Goal: Information Seeking & Learning: Learn about a topic

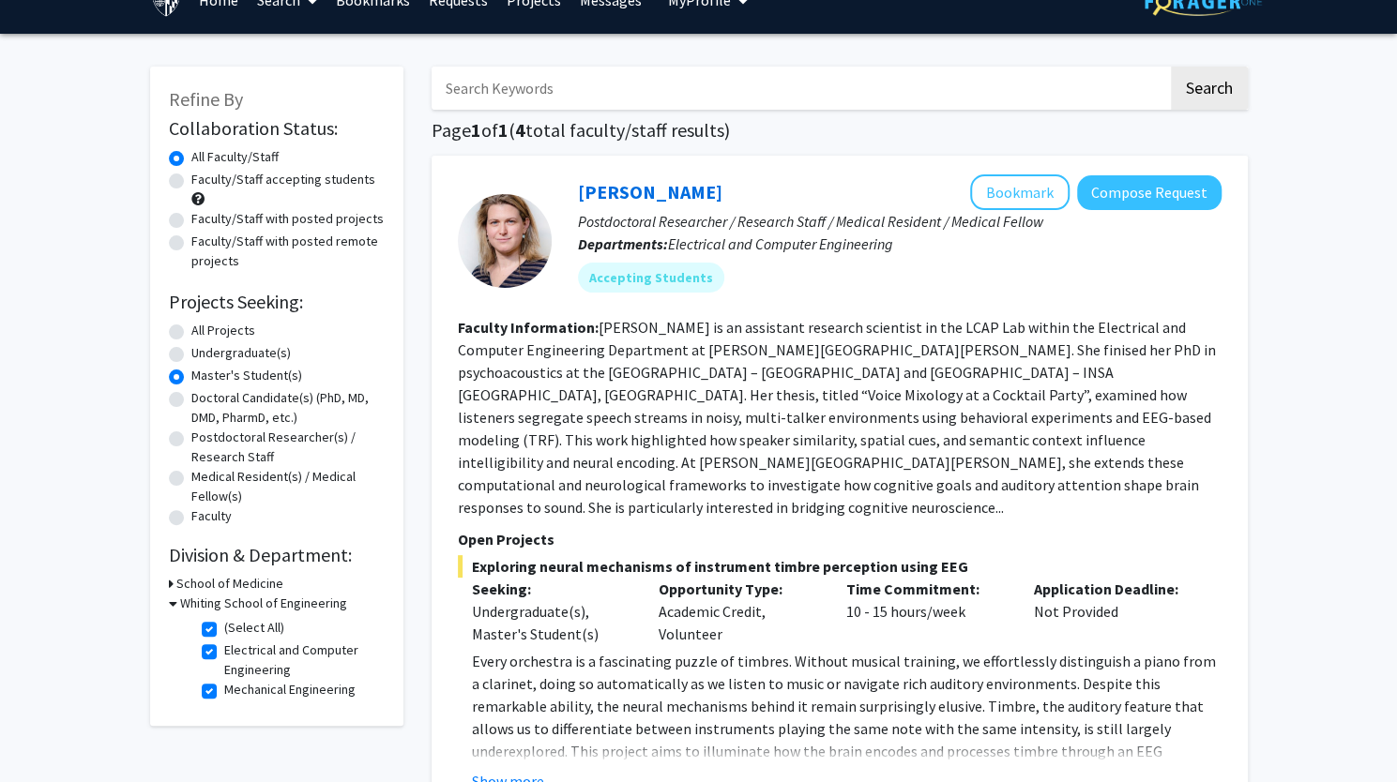
scroll to position [58, 0]
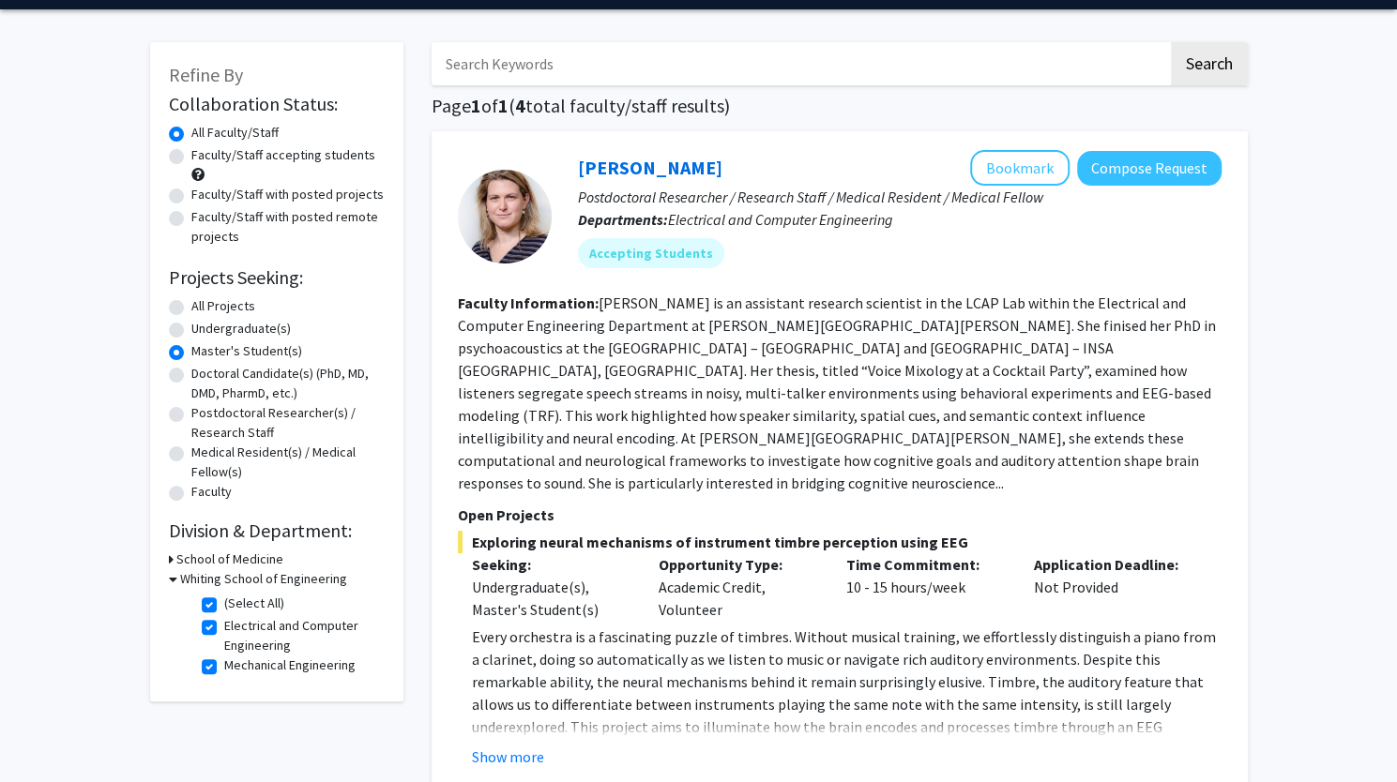
click at [171, 579] on icon at bounding box center [173, 579] width 8 height 20
click at [175, 579] on div "Whiting School of Engineering" at bounding box center [277, 579] width 216 height 20
click at [173, 579] on div "Whiting School of Engineering" at bounding box center [277, 579] width 216 height 20
click at [167, 578] on div "Refine By Collaboration Status: Collaboration Status All Faculty/Staff Collabor…" at bounding box center [276, 325] width 253 height 566
click at [171, 578] on icon at bounding box center [171, 579] width 5 height 20
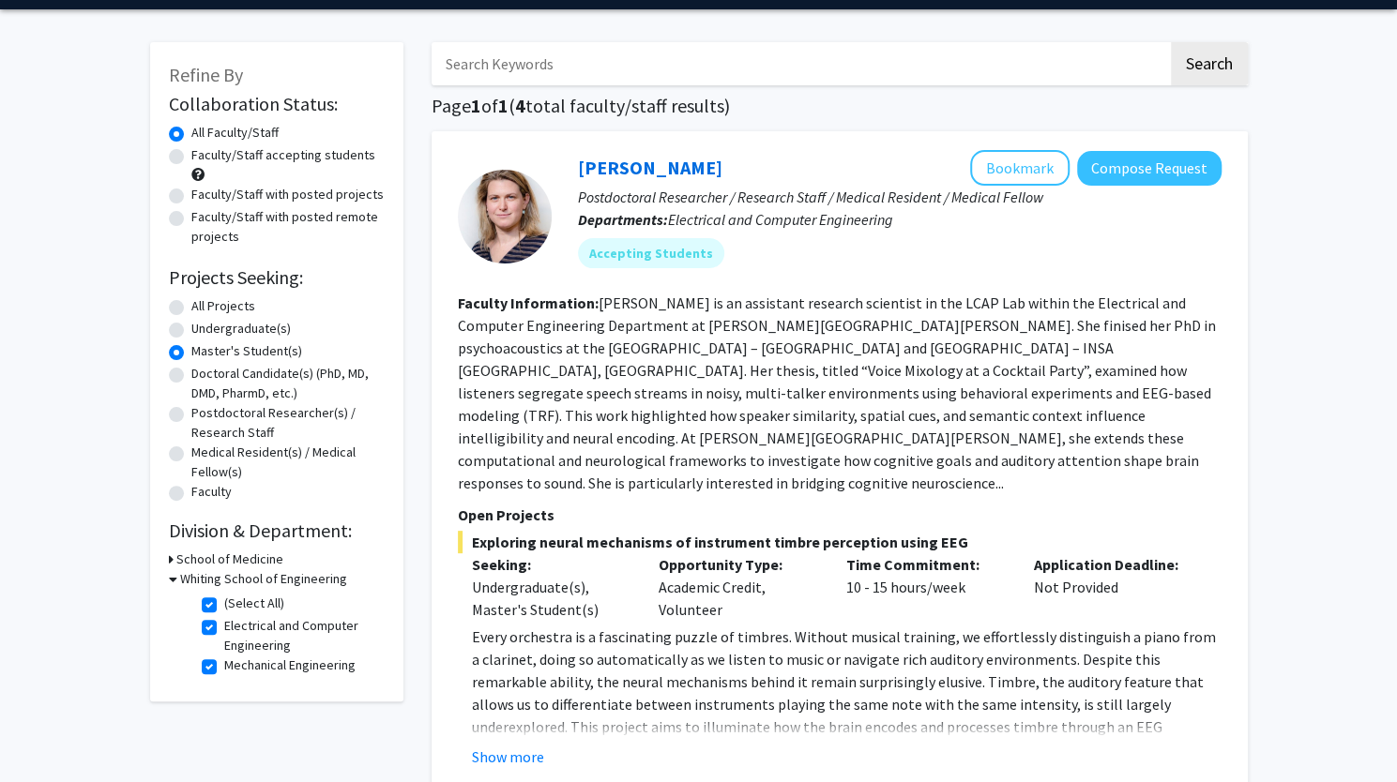
click at [224, 600] on label "(Select All)" at bounding box center [254, 604] width 60 height 20
click at [224, 600] on input "(Select All)" at bounding box center [230, 600] width 12 height 12
checkbox input "false"
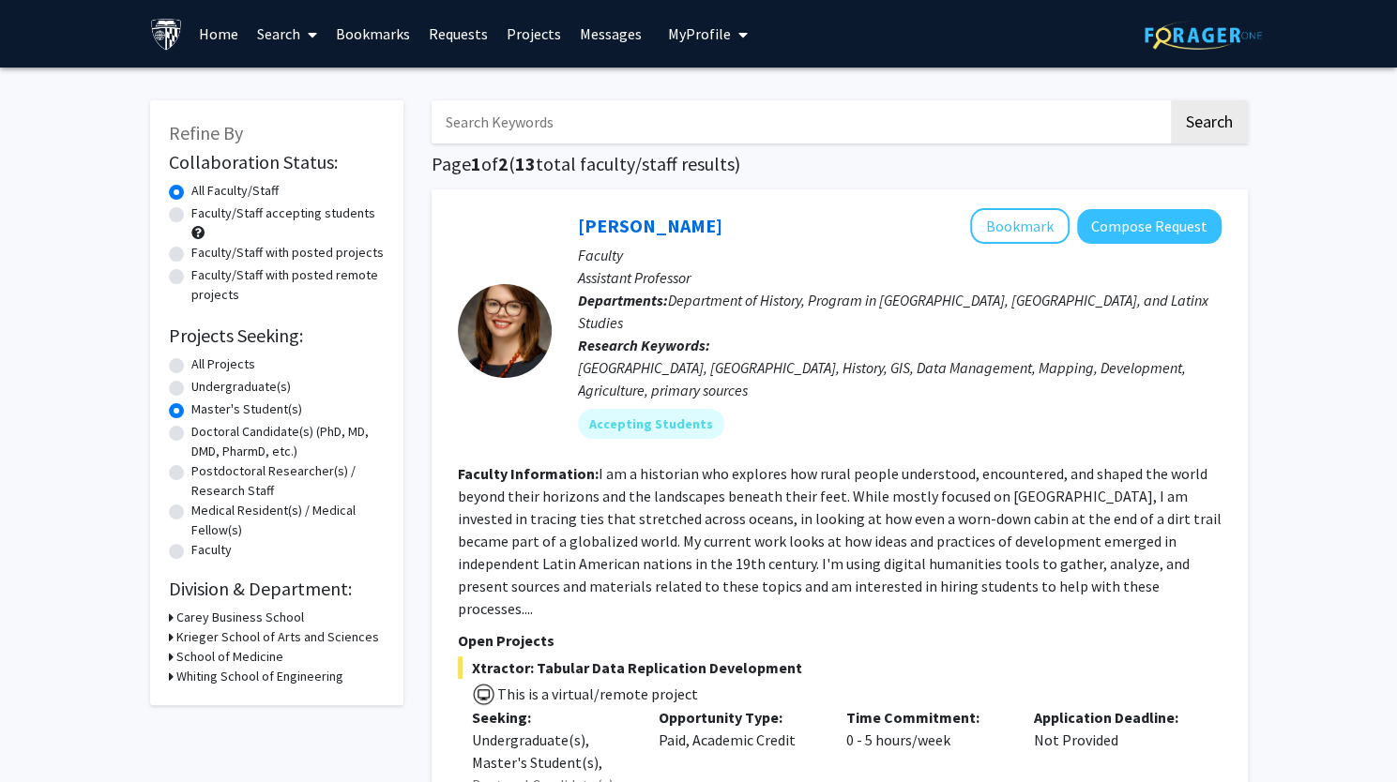
click at [169, 615] on icon at bounding box center [171, 618] width 5 height 20
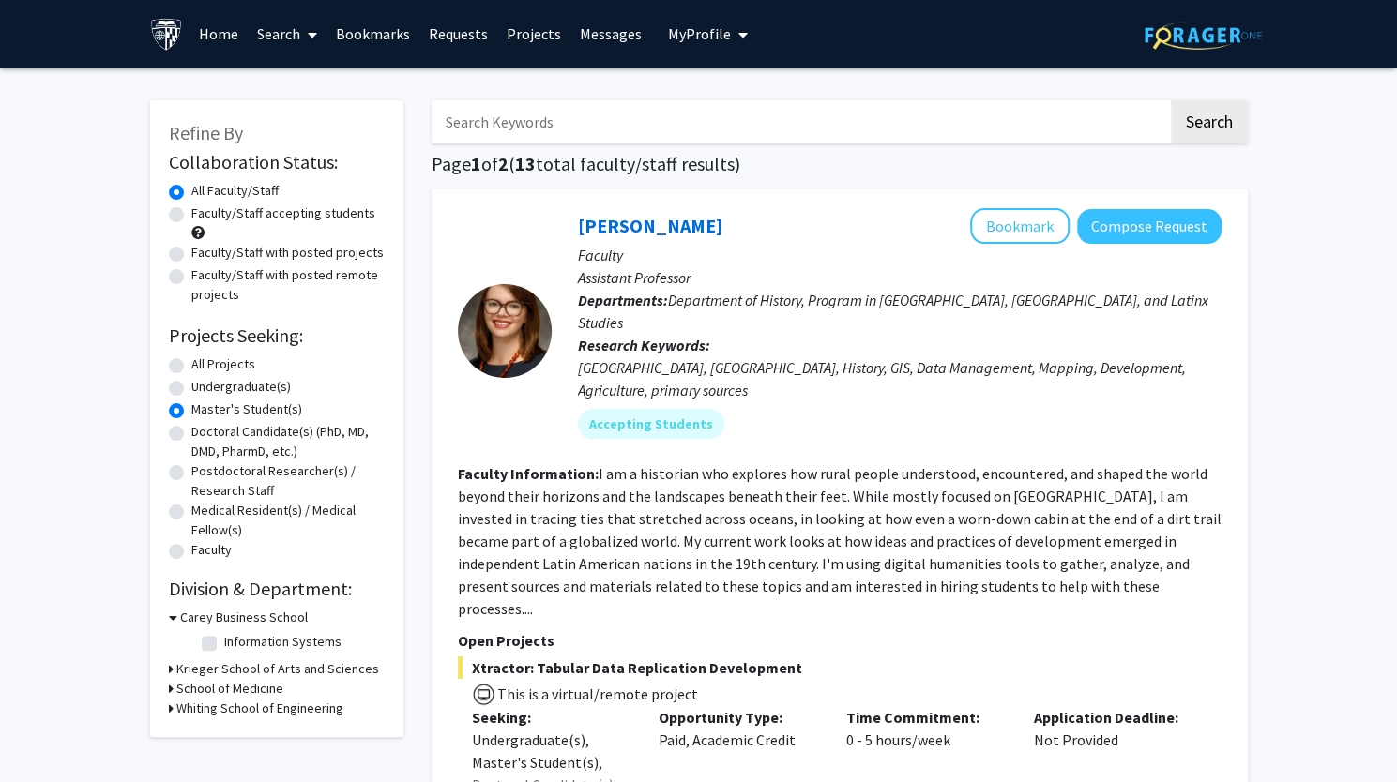
click at [224, 645] on label "Information Systems" at bounding box center [282, 642] width 117 height 20
click at [224, 645] on input "Information Systems" at bounding box center [230, 638] width 12 height 12
checkbox input "true"
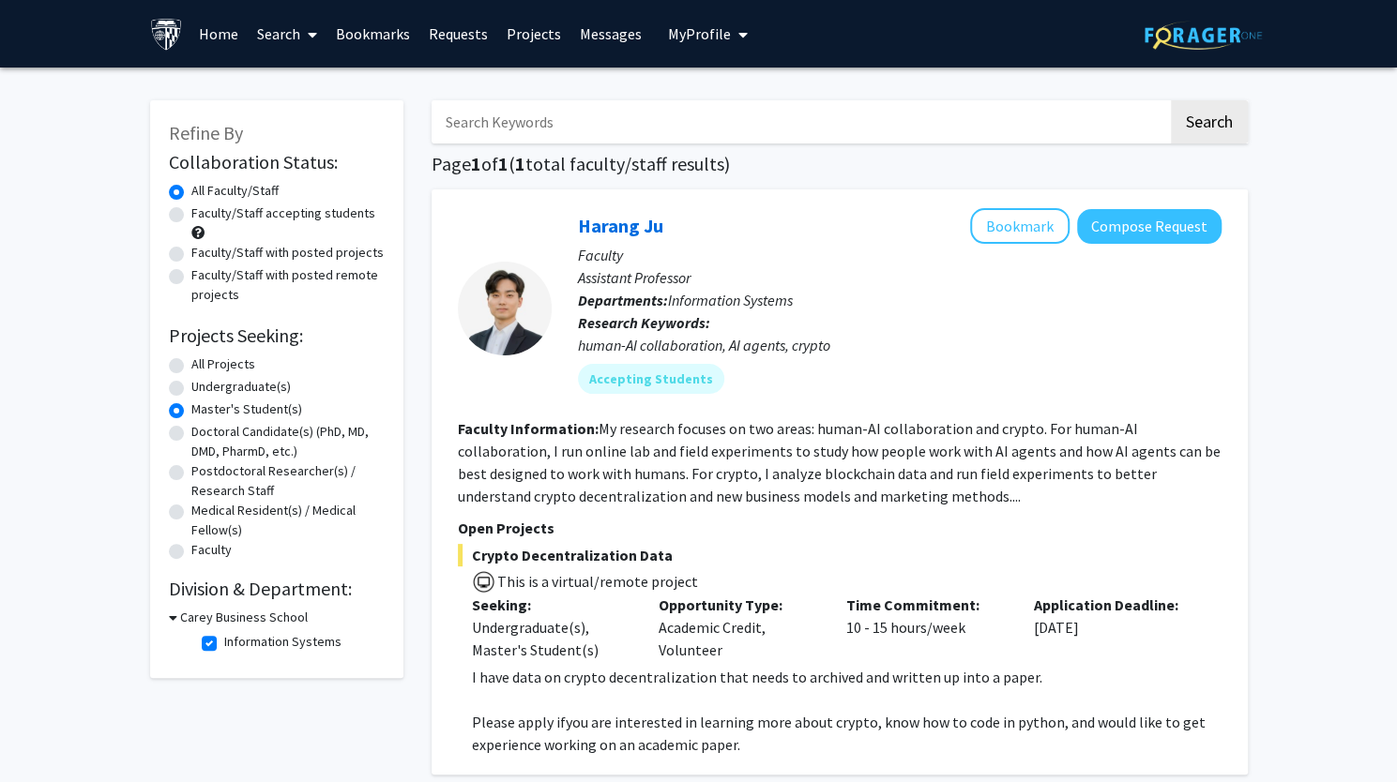
scroll to position [192, 0]
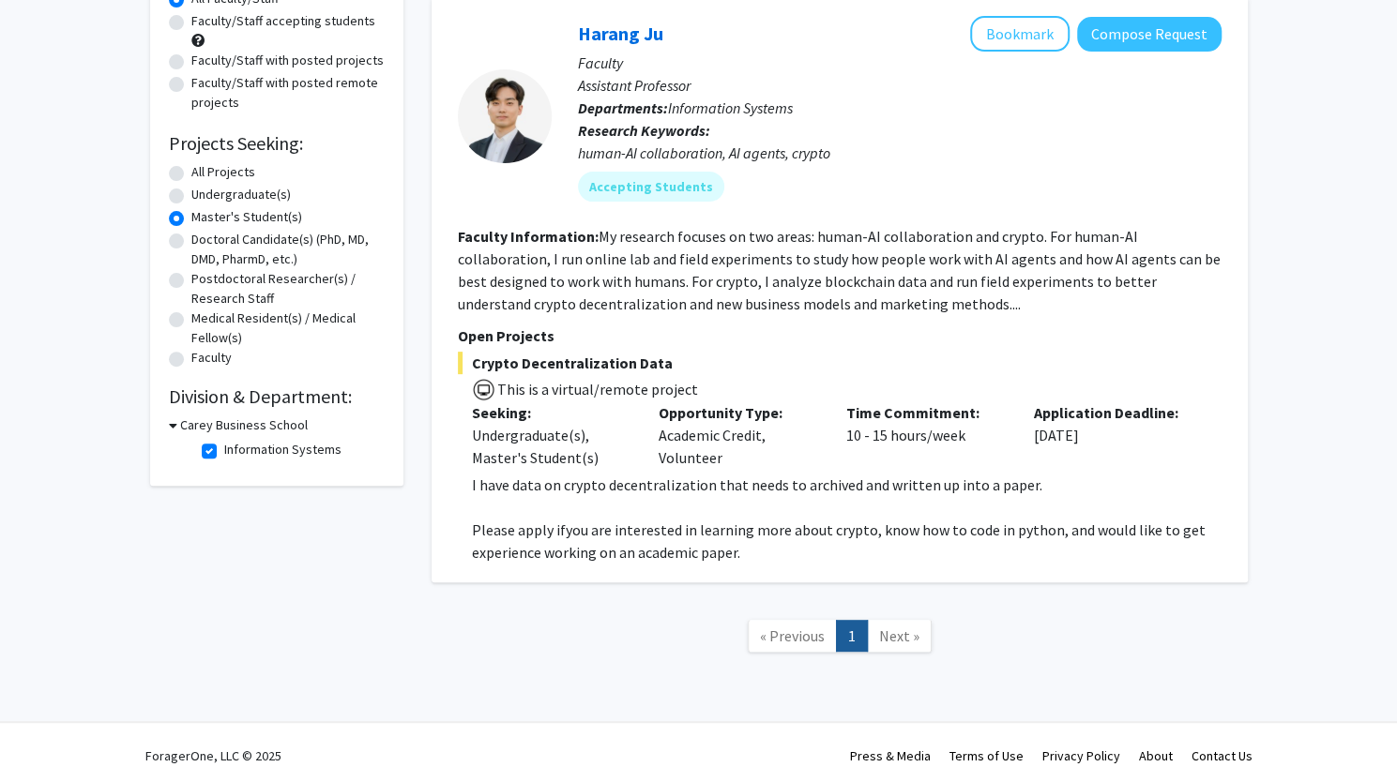
click at [224, 447] on label "Information Systems" at bounding box center [282, 450] width 117 height 20
click at [224, 447] on input "Information Systems" at bounding box center [230, 446] width 12 height 12
checkbox input "false"
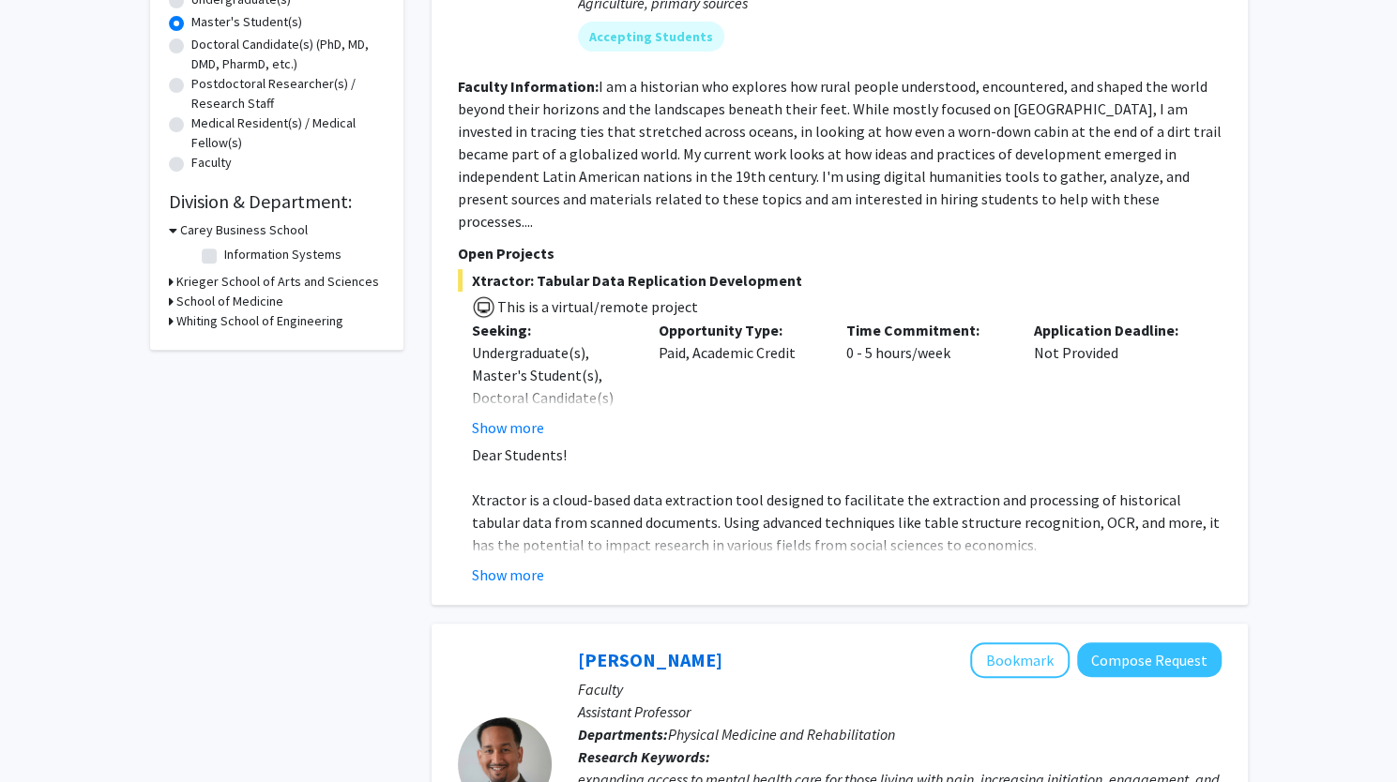
scroll to position [388, 0]
click at [503, 563] on button "Show more" at bounding box center [508, 574] width 72 height 23
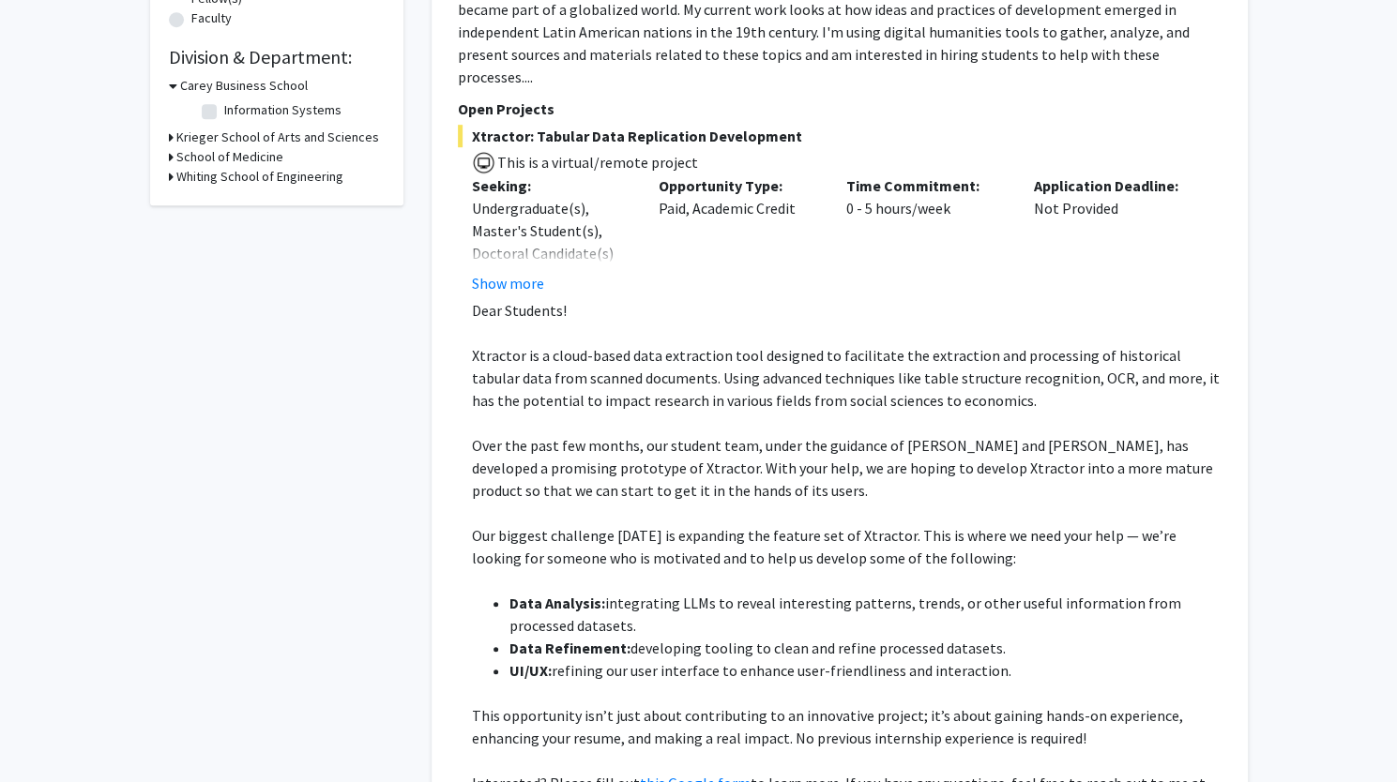
scroll to position [528, 0]
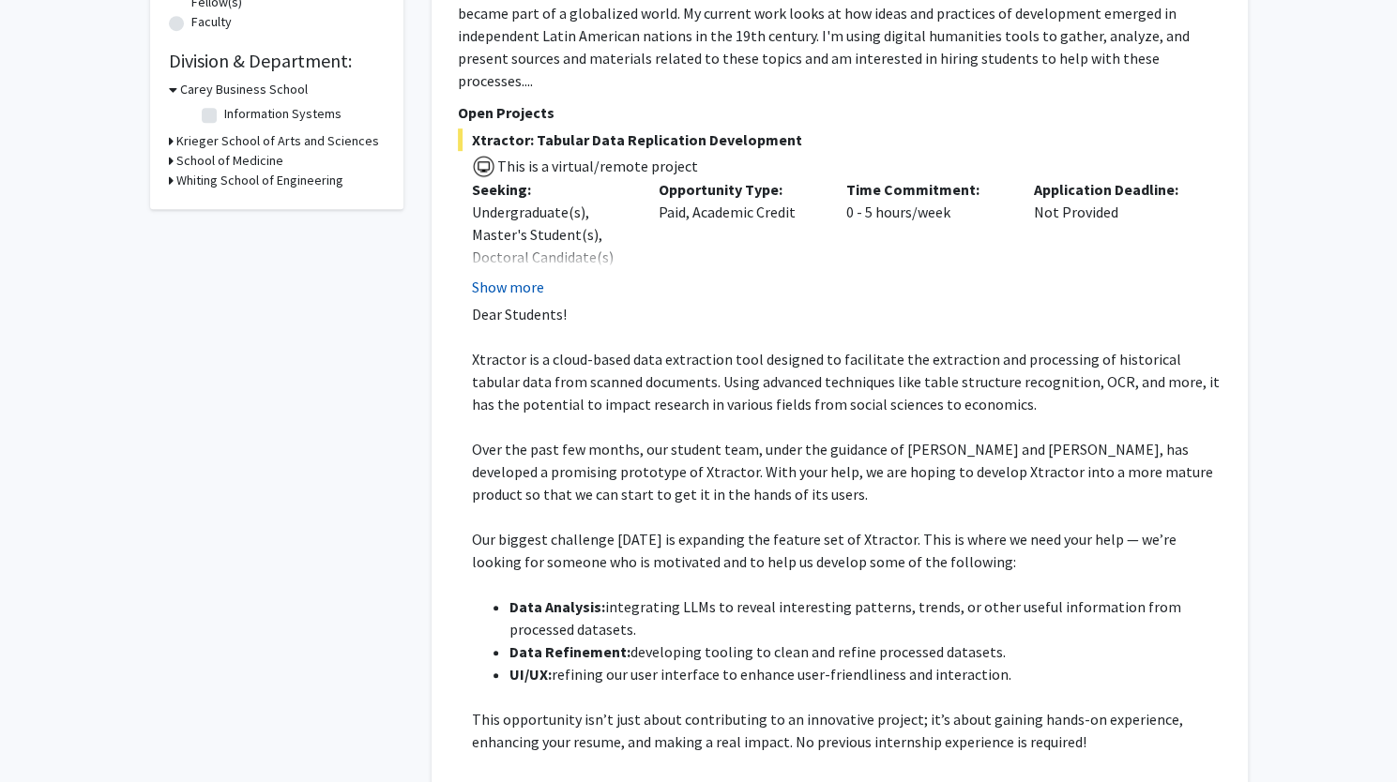
click at [512, 276] on button "Show more" at bounding box center [508, 287] width 72 height 23
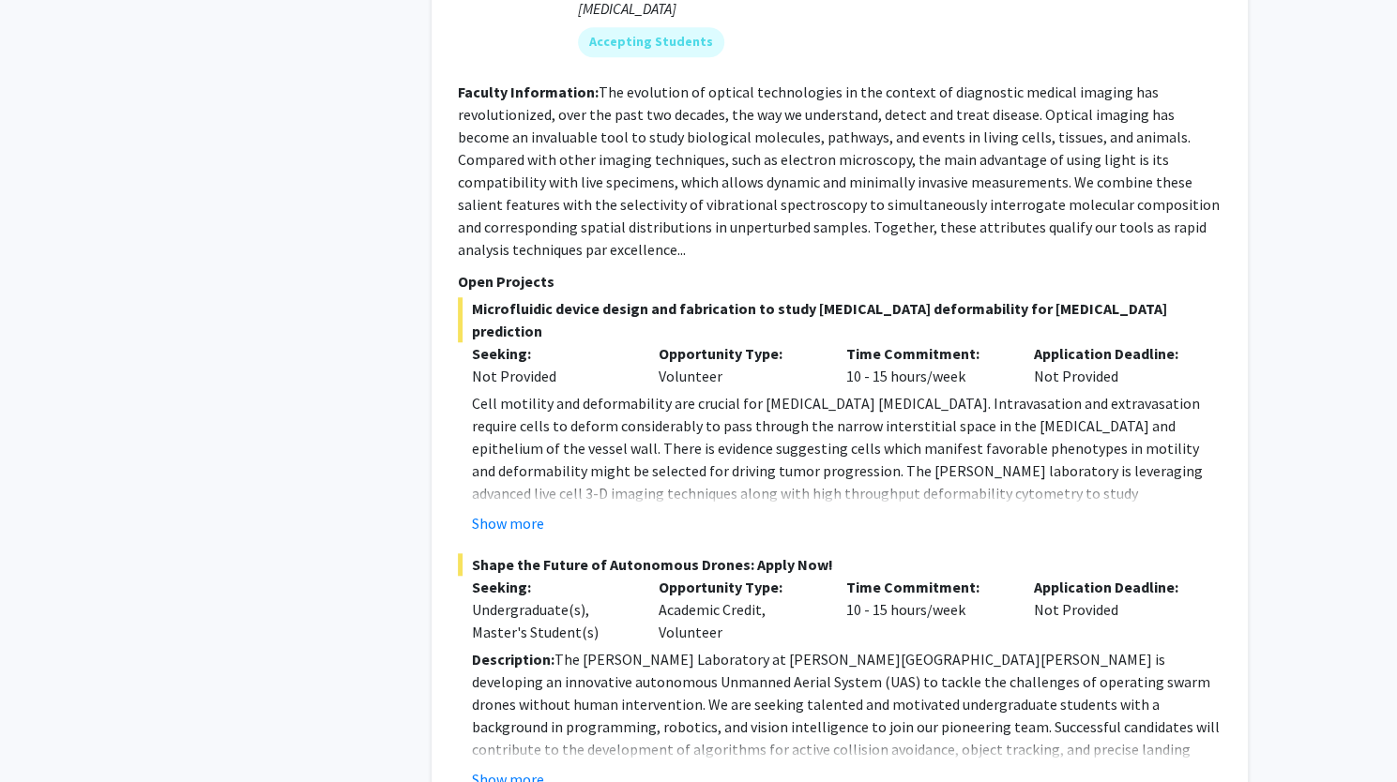
scroll to position [9144, 0]
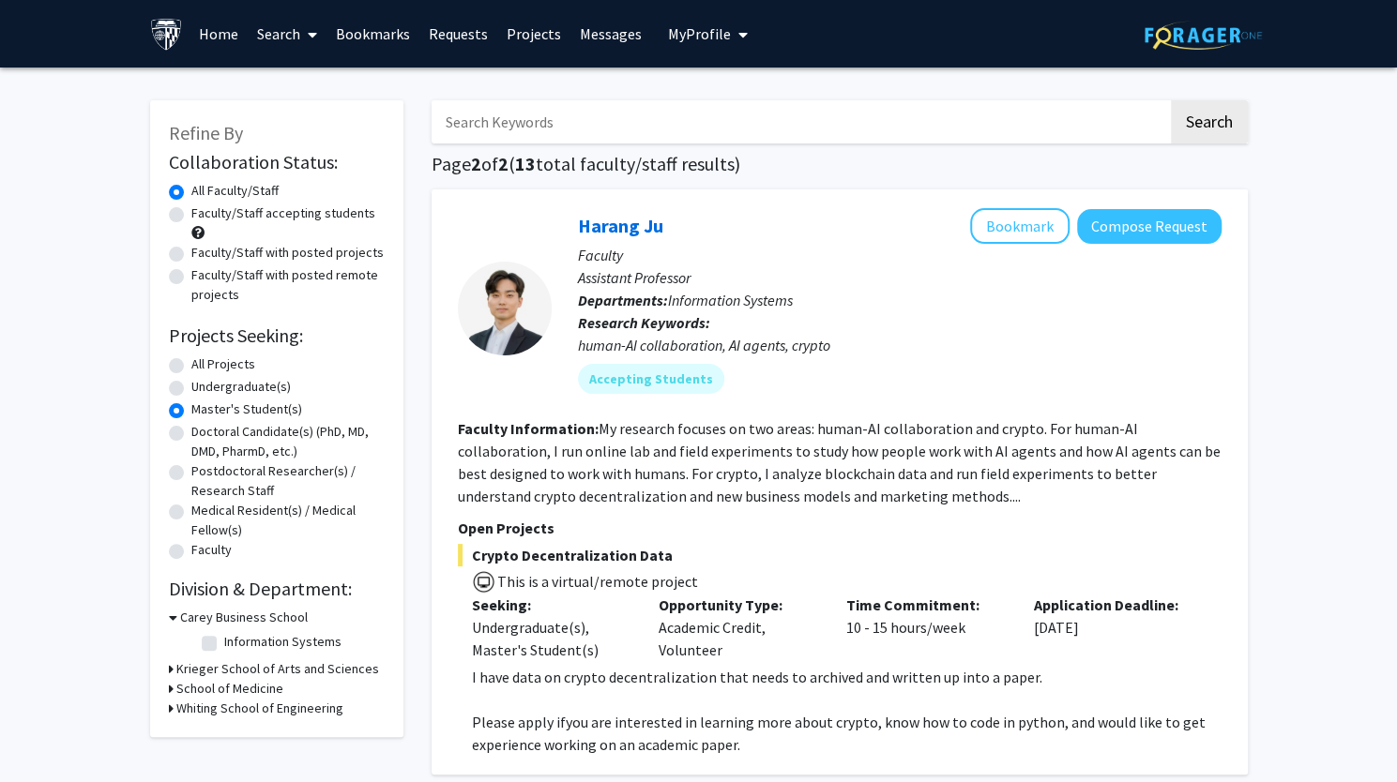
scroll to position [8, 0]
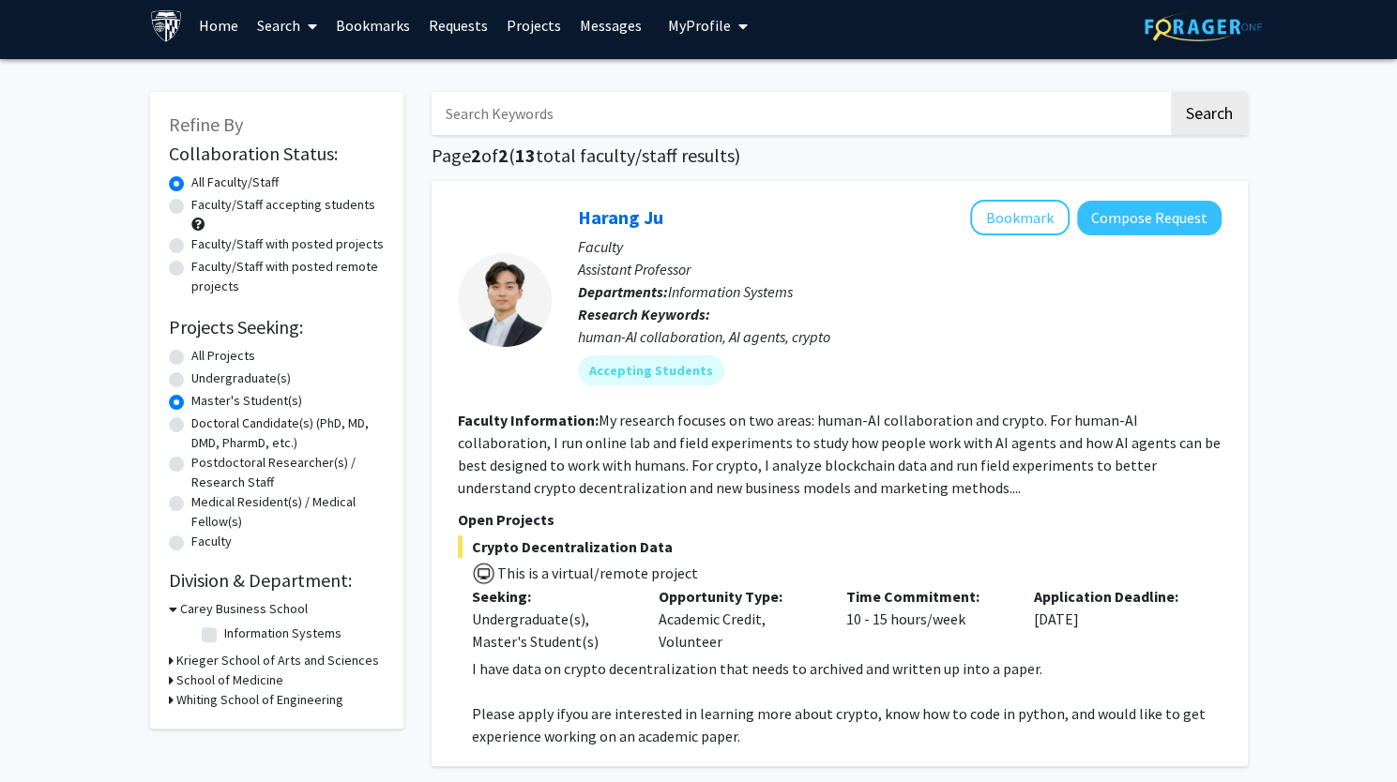
click at [191, 355] on label "All Projects" at bounding box center [223, 356] width 64 height 20
click at [191, 355] on input "All Projects" at bounding box center [197, 352] width 12 height 12
radio input "true"
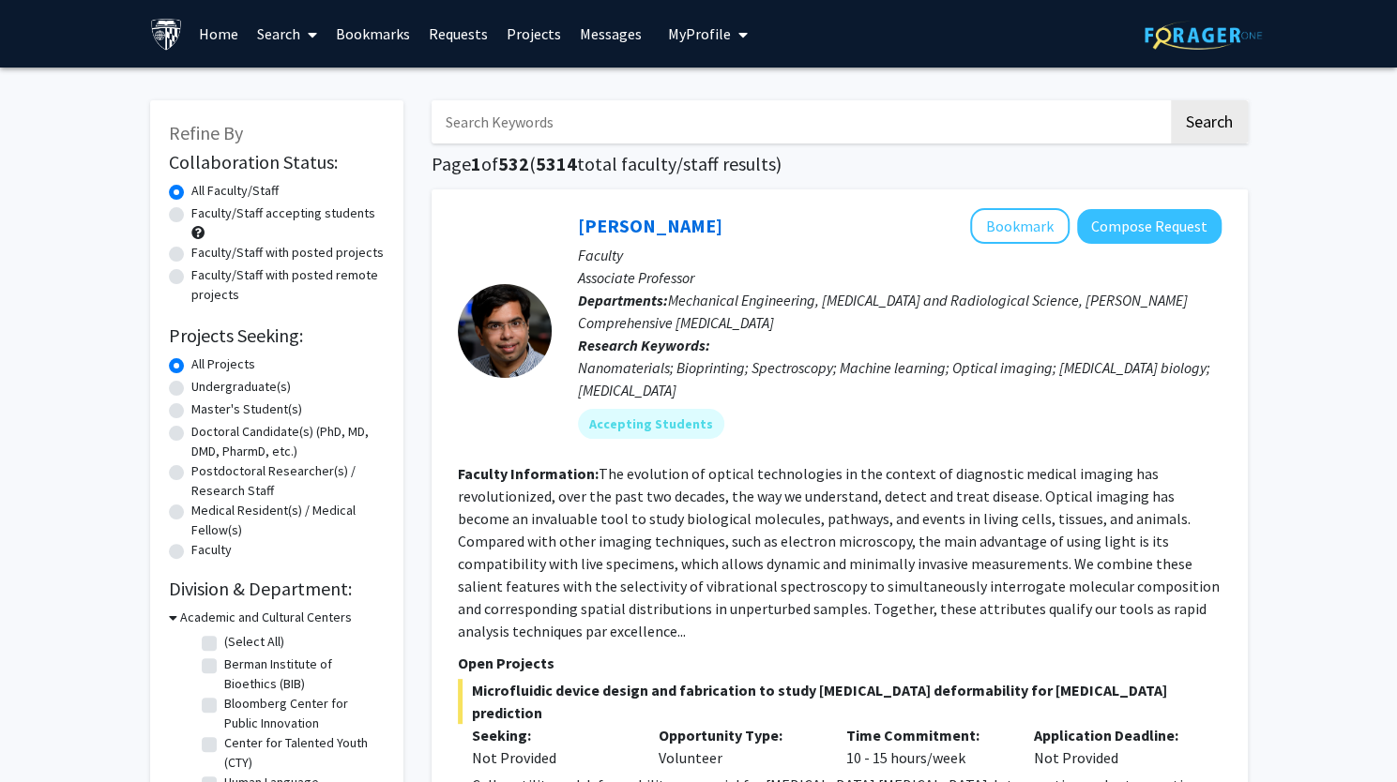
click at [191, 389] on label "Undergraduate(s)" at bounding box center [240, 387] width 99 height 20
click at [191, 389] on input "Undergraduate(s)" at bounding box center [197, 383] width 12 height 12
radio input "true"
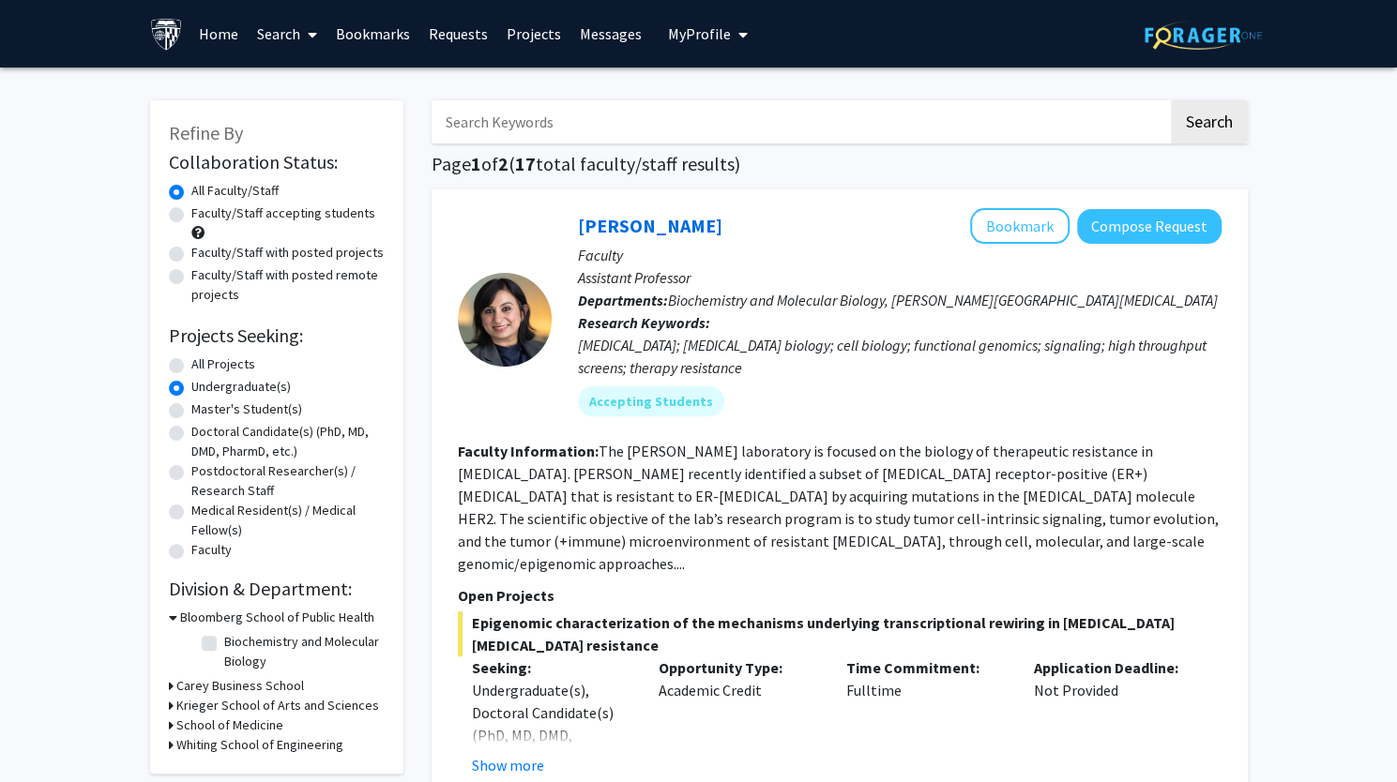
click at [191, 366] on label "All Projects" at bounding box center [223, 365] width 64 height 20
click at [191, 366] on input "All Projects" at bounding box center [197, 361] width 12 height 12
radio input "true"
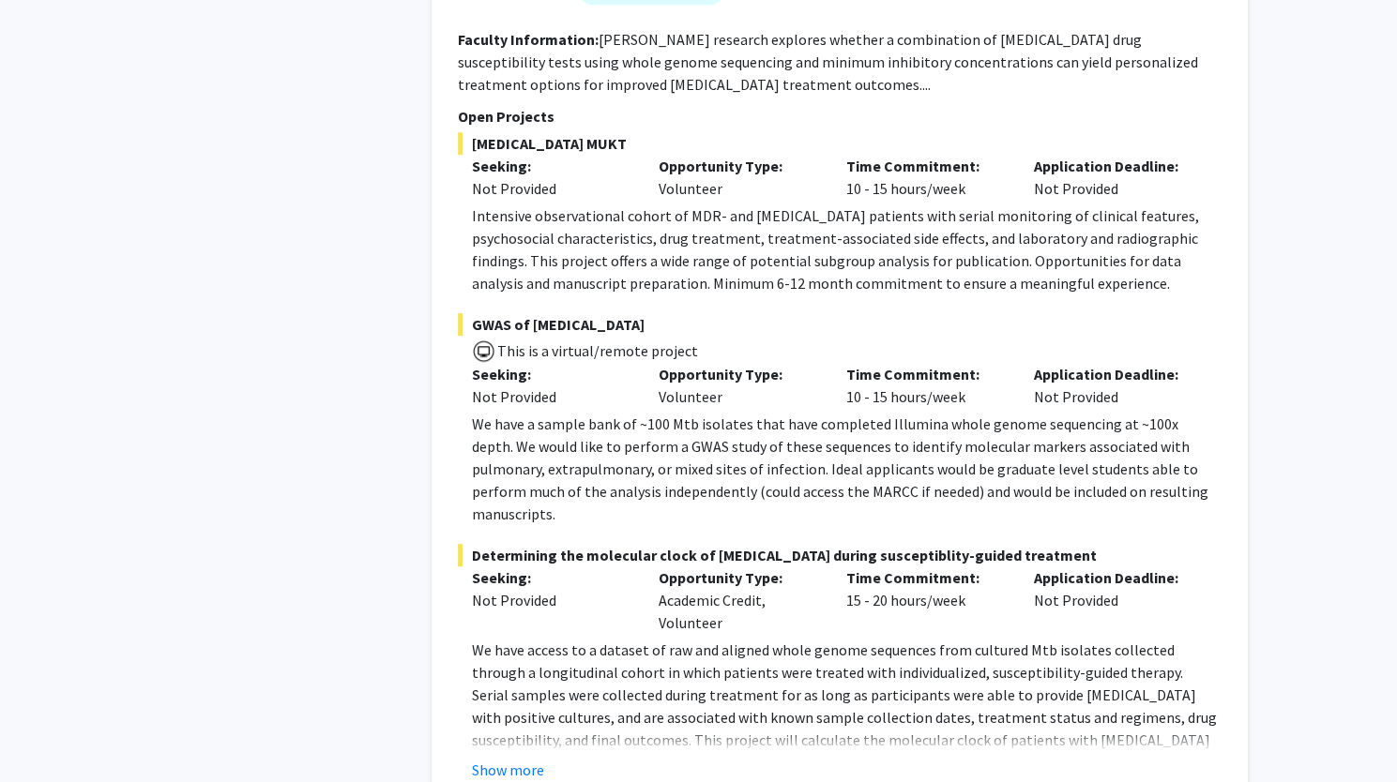
scroll to position [8955, 0]
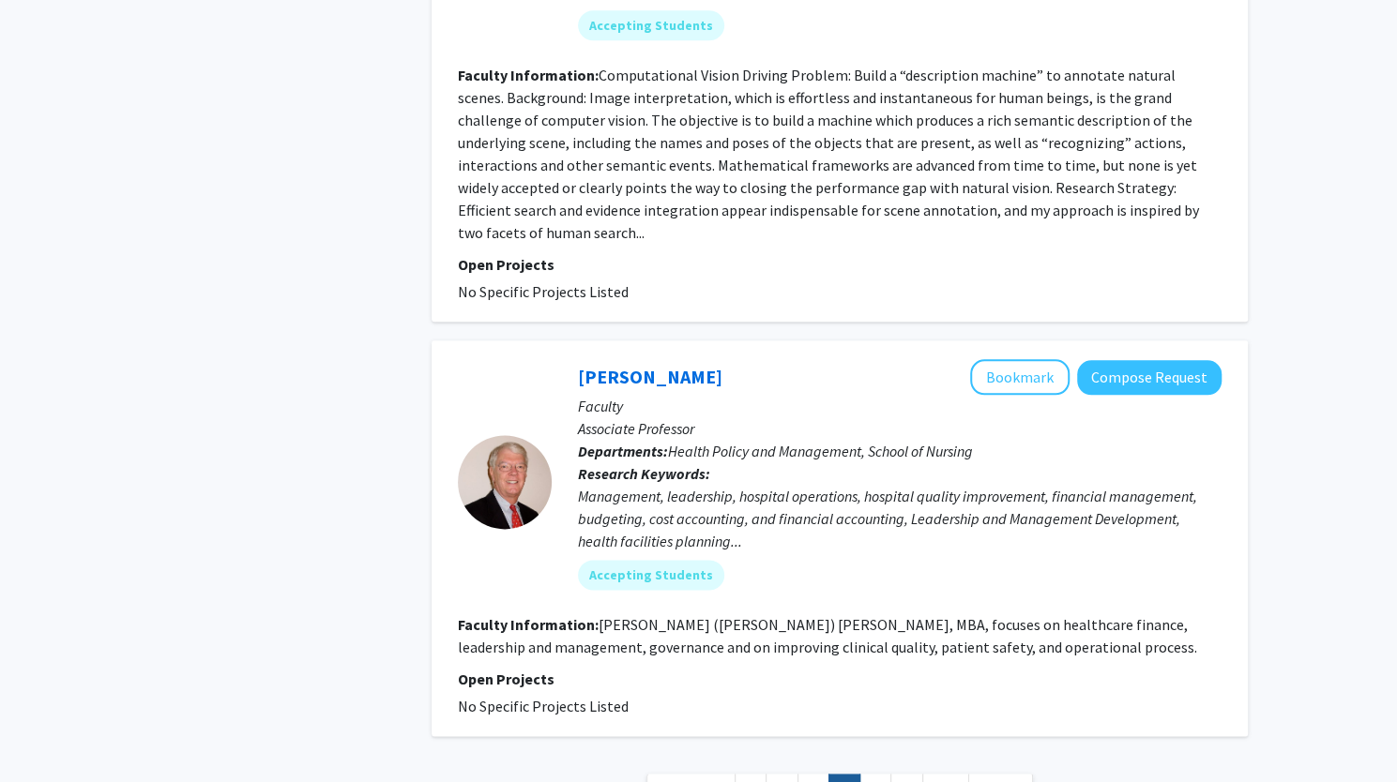
scroll to position [5348, 0]
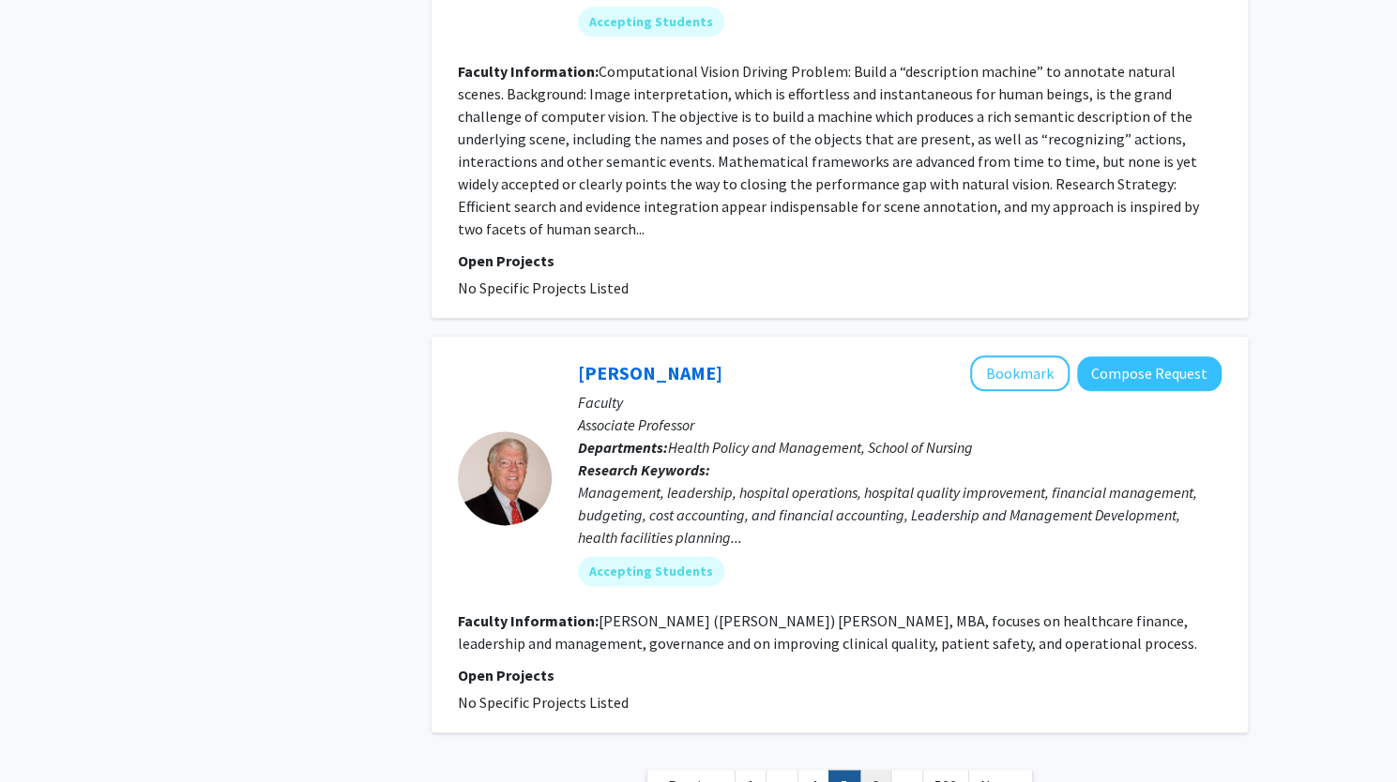
click at [881, 770] on link "6" at bounding box center [875, 786] width 32 height 33
